Goal: Check status

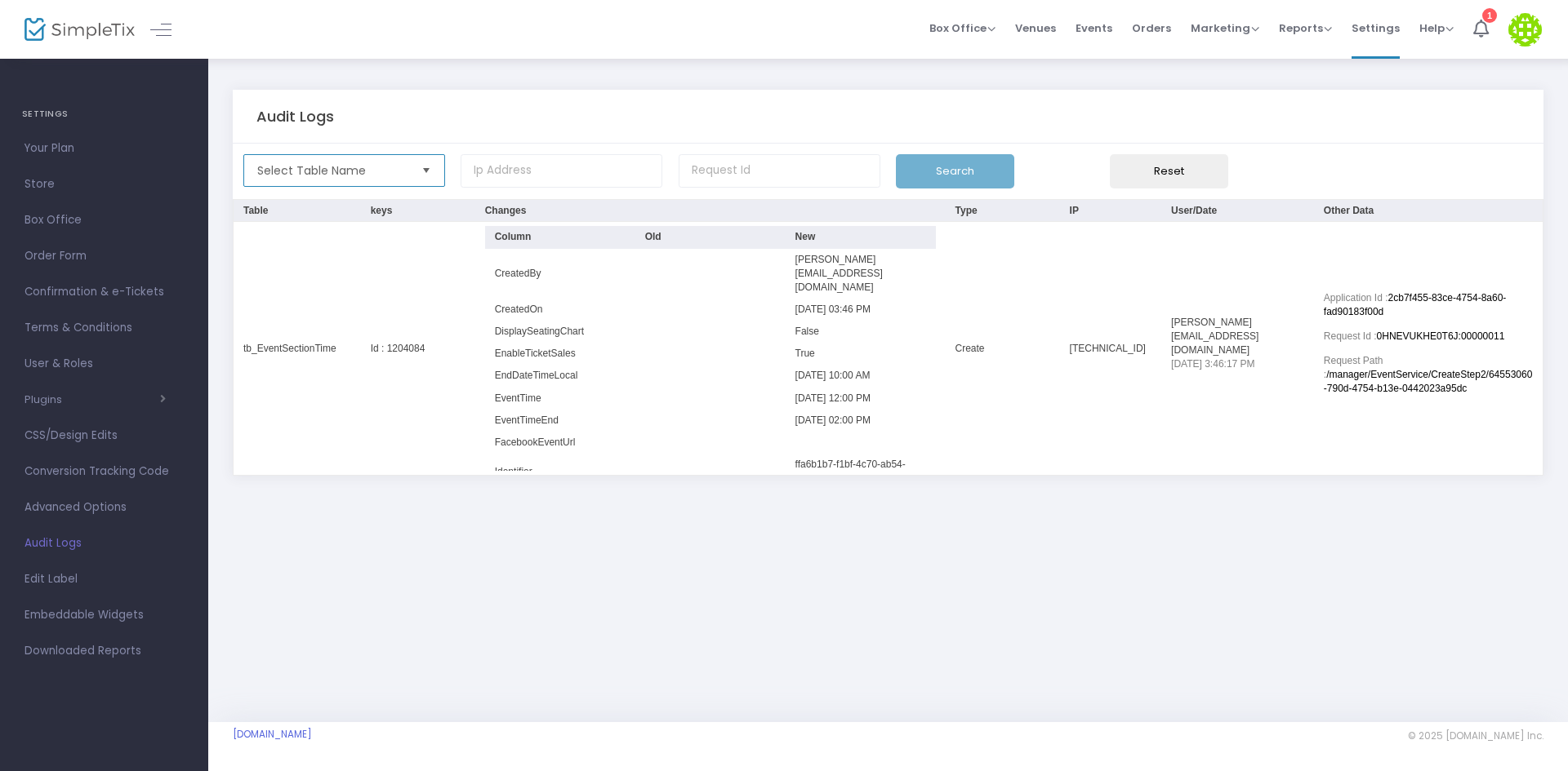
click at [396, 170] on span "Select Table Name" at bounding box center [332, 171] width 151 height 17
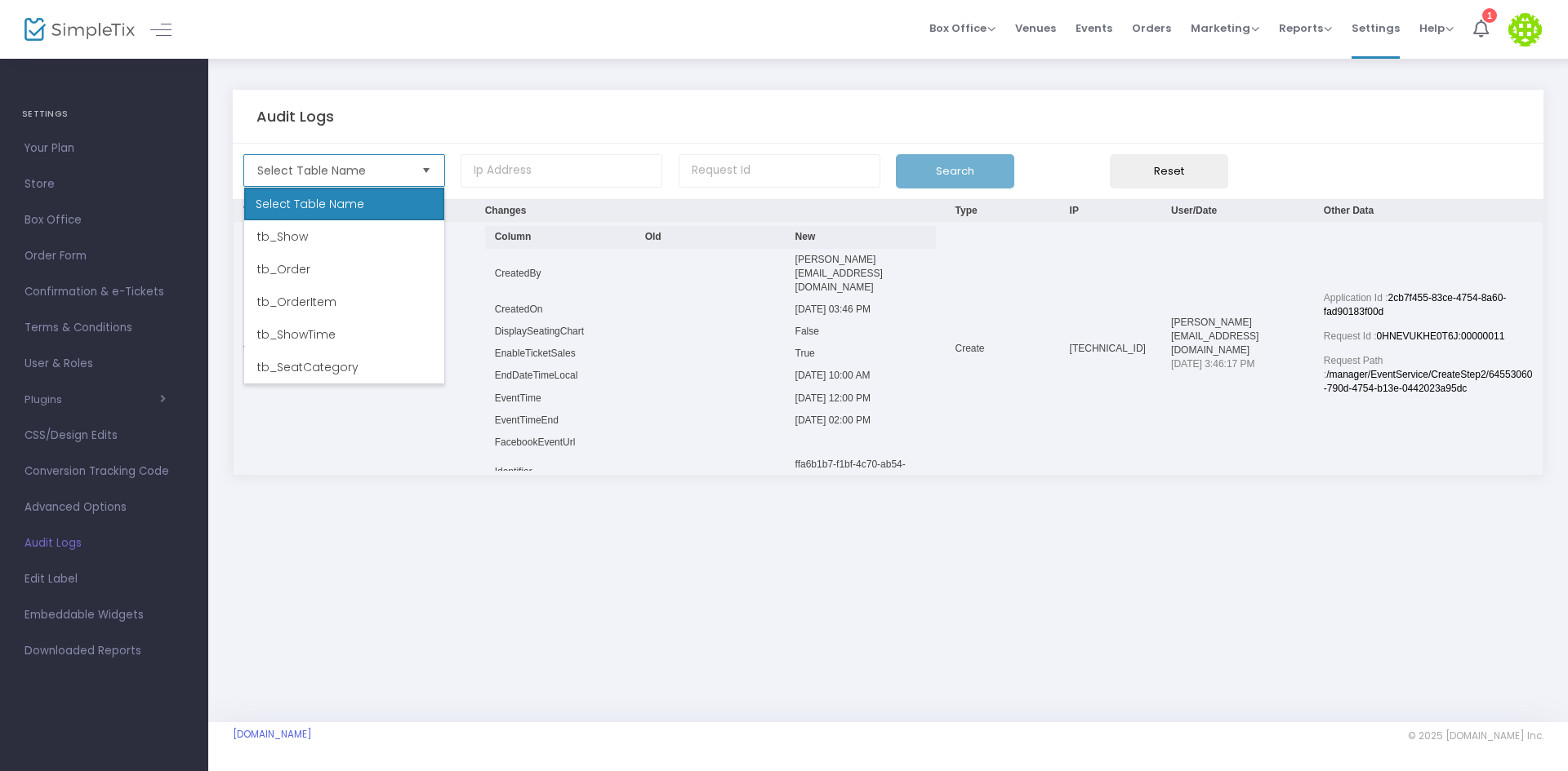
click at [334, 271] on li "tb_Order" at bounding box center [344, 269] width 200 height 33
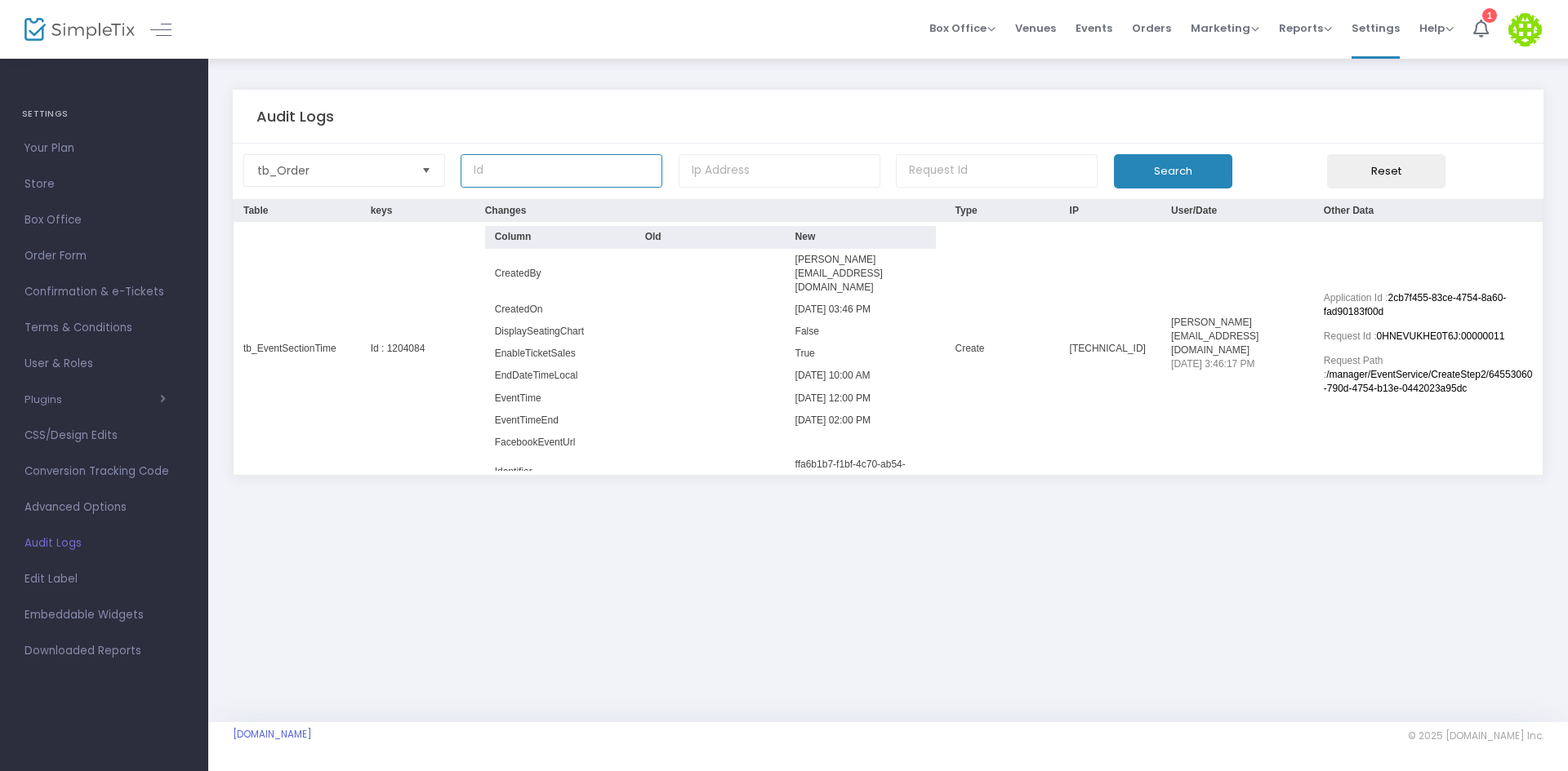
click at [582, 176] on input at bounding box center [561, 171] width 202 height 33
paste input "15572758"
type input "15572758"
click at [1141, 167] on button "Search" at bounding box center [1173, 171] width 118 height 34
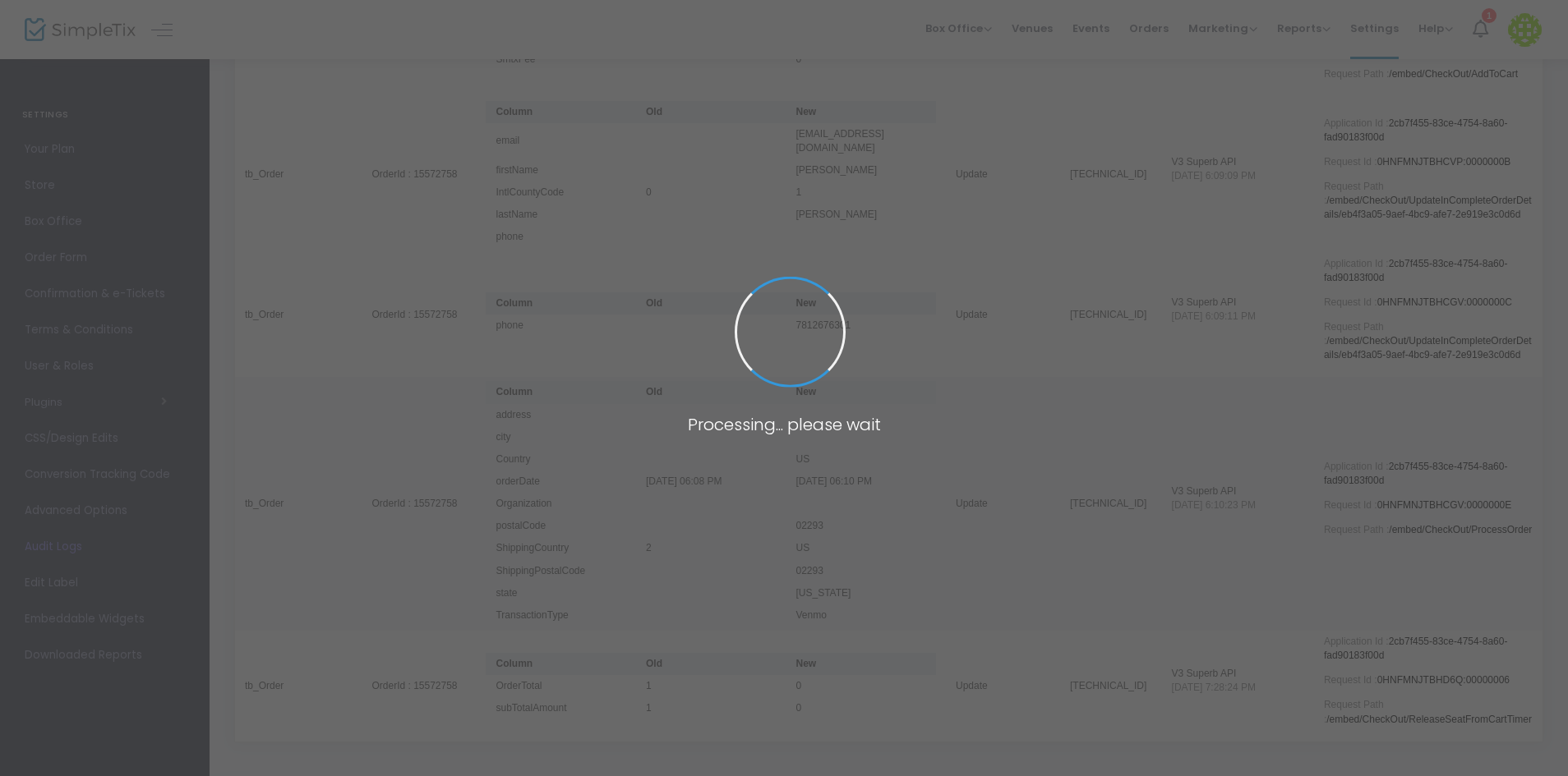
scroll to position [641, 0]
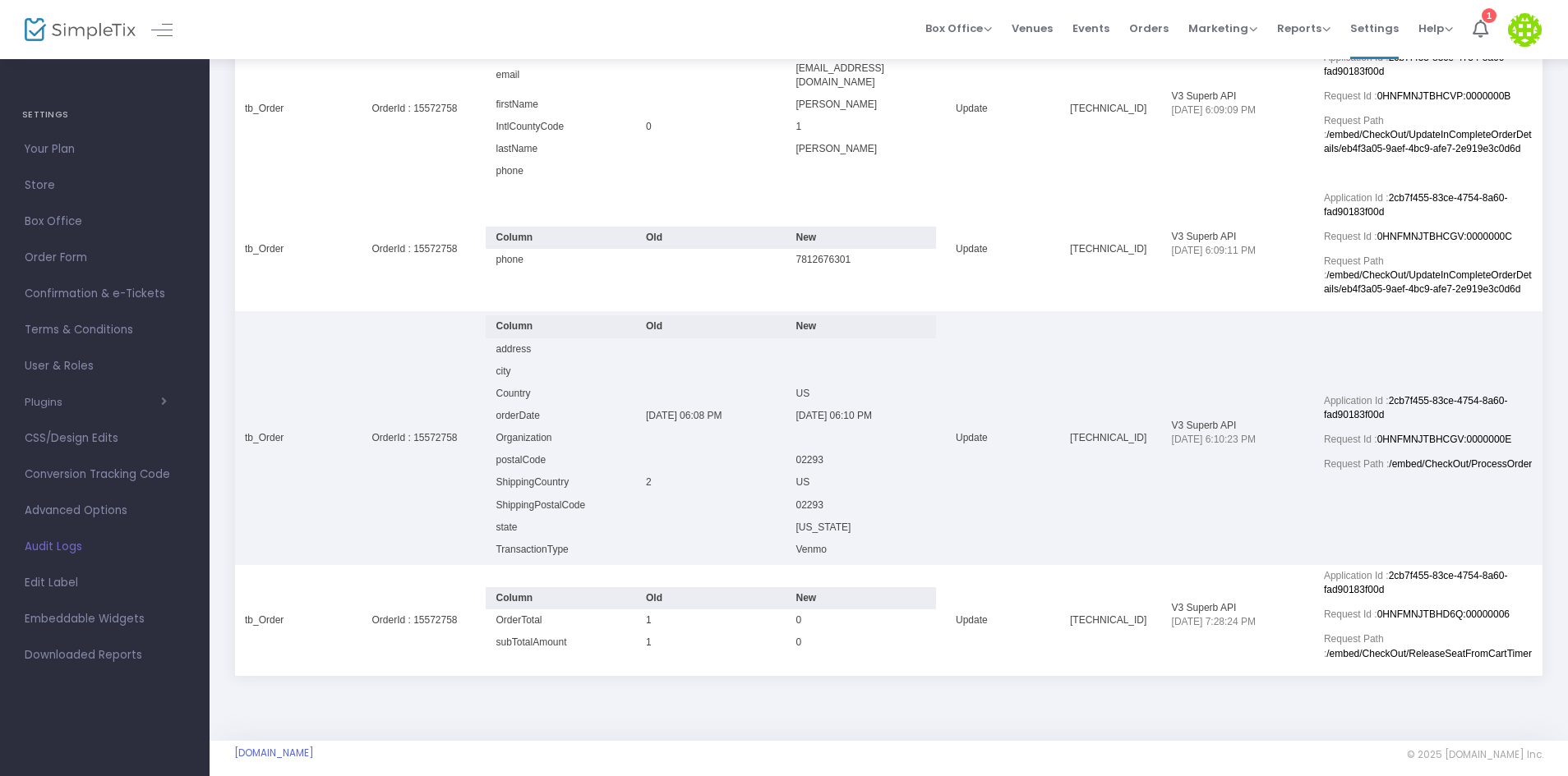
click at [1440, 465] on td "Application Id : 2cb7f455-83ce-4754-8a60-fad90183f00d Request Id : 0HNFMNJTBHCG…" at bounding box center [1429, 438] width 228 height 254
